Goal: Transaction & Acquisition: Obtain resource

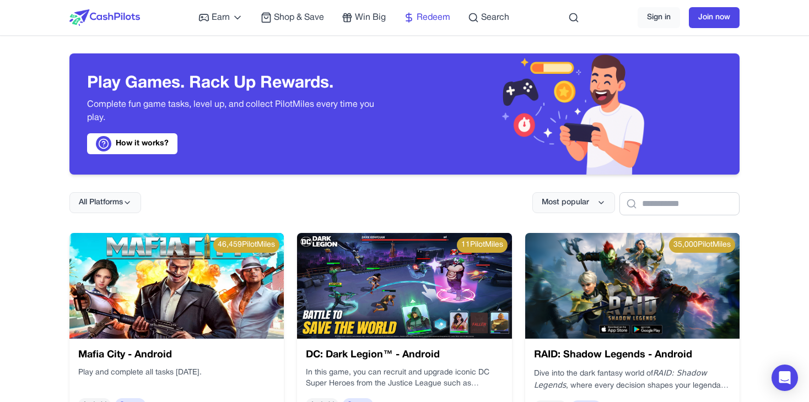
click at [437, 13] on span "Redeem" at bounding box center [433, 17] width 34 height 13
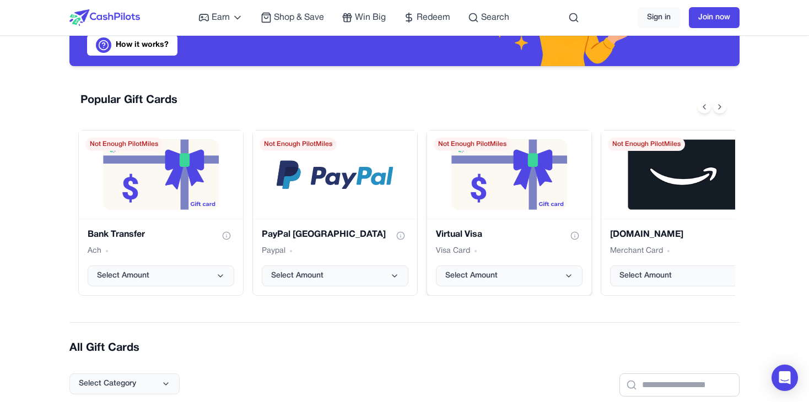
scroll to position [110, 0]
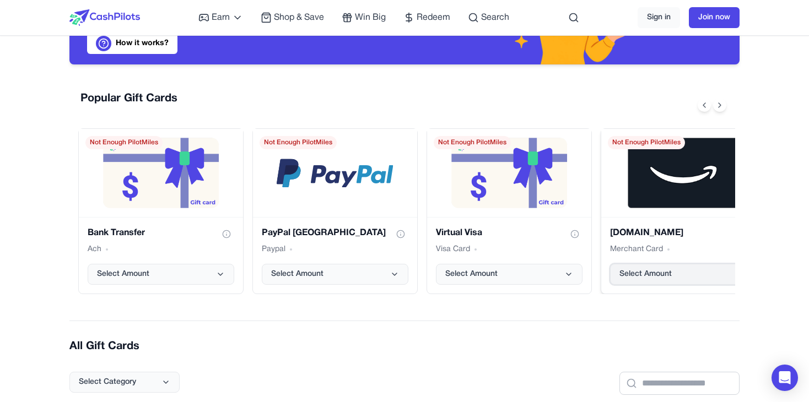
click at [669, 274] on span "Select Amount" at bounding box center [645, 274] width 52 height 11
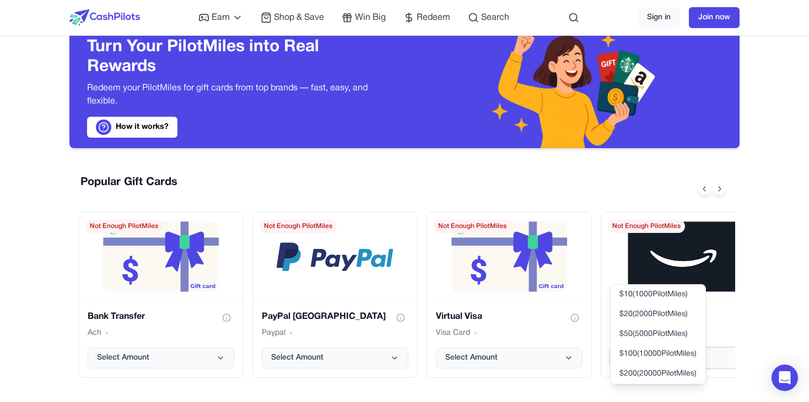
scroll to position [0, 0]
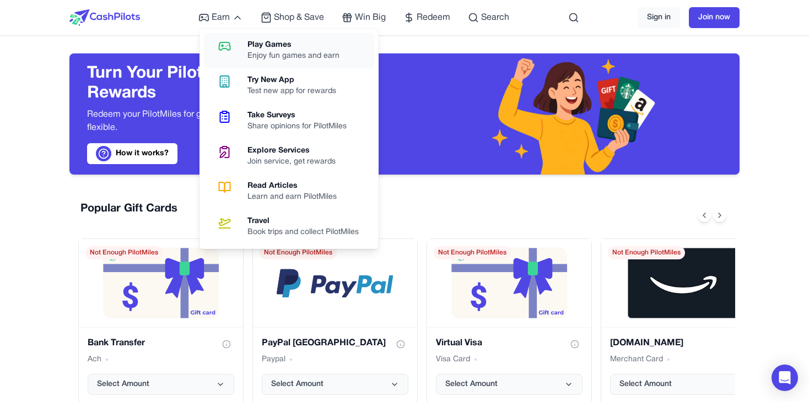
click at [278, 60] on div "Enjoy fun games and earn" at bounding box center [297, 56] width 101 height 11
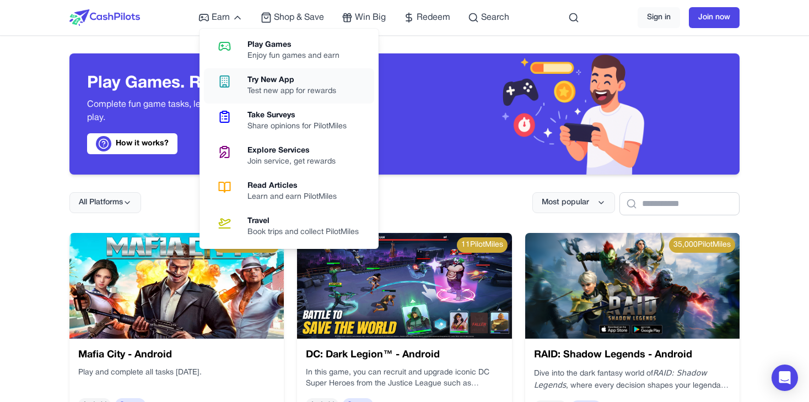
click at [257, 80] on div "Try New App" at bounding box center [296, 80] width 98 height 11
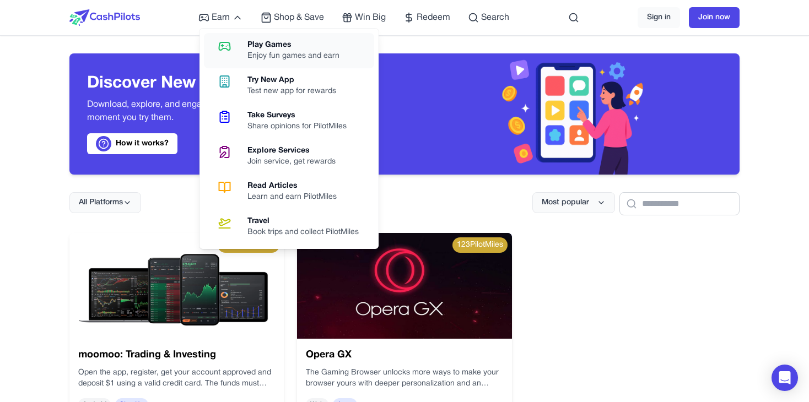
click at [257, 47] on div "Play Games" at bounding box center [297, 45] width 101 height 11
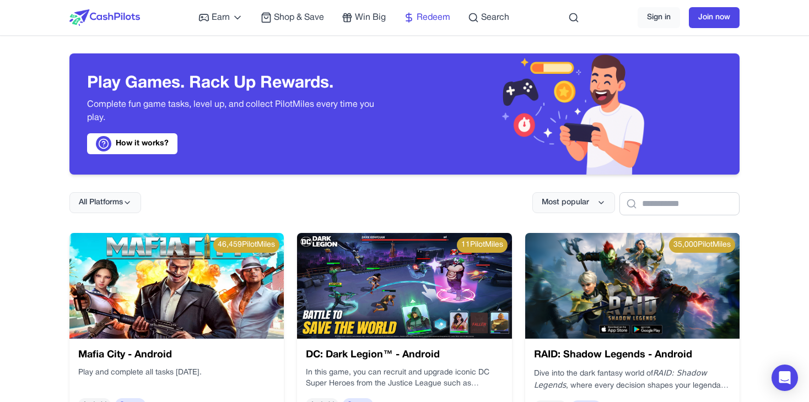
click at [440, 17] on span "Redeem" at bounding box center [433, 17] width 34 height 13
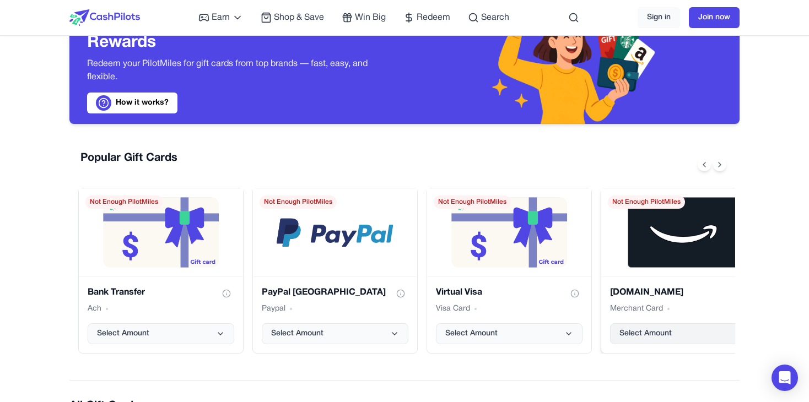
scroll to position [110, 0]
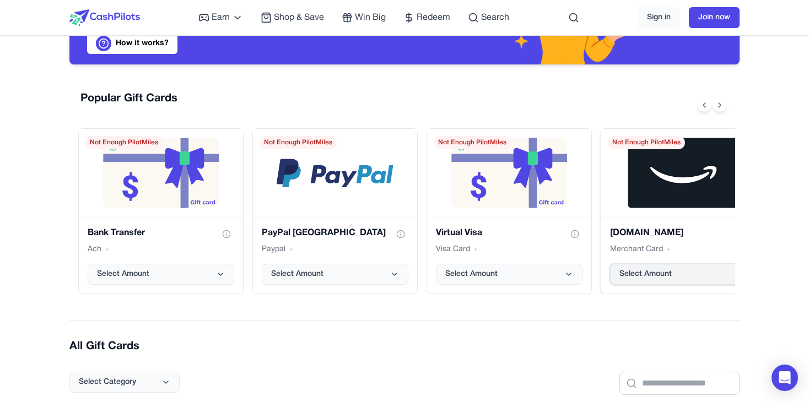
click at [691, 266] on button "Select Amount" at bounding box center [683, 274] width 147 height 21
